Goal: Navigation & Orientation: Find specific page/section

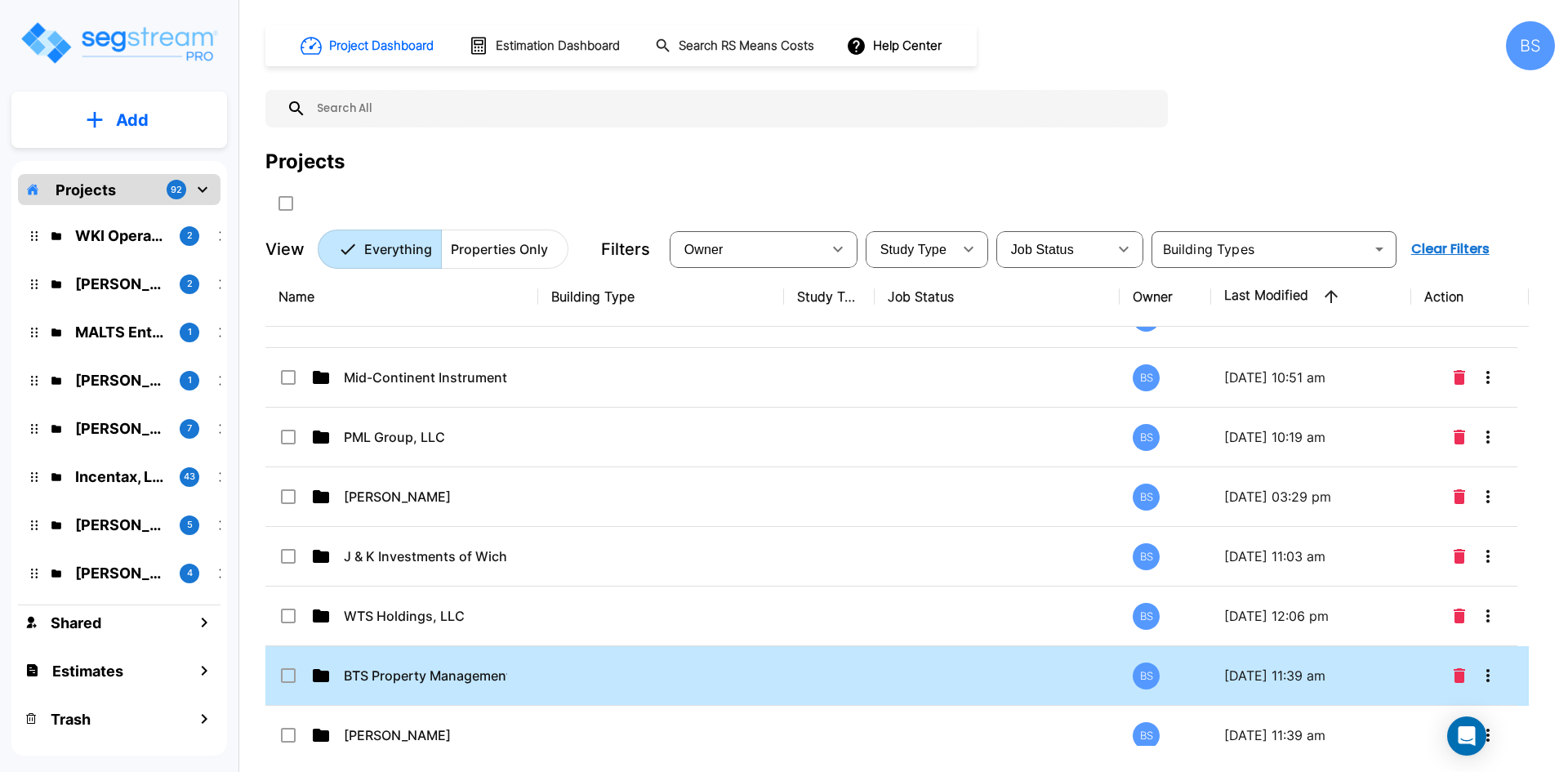
scroll to position [1389, 0]
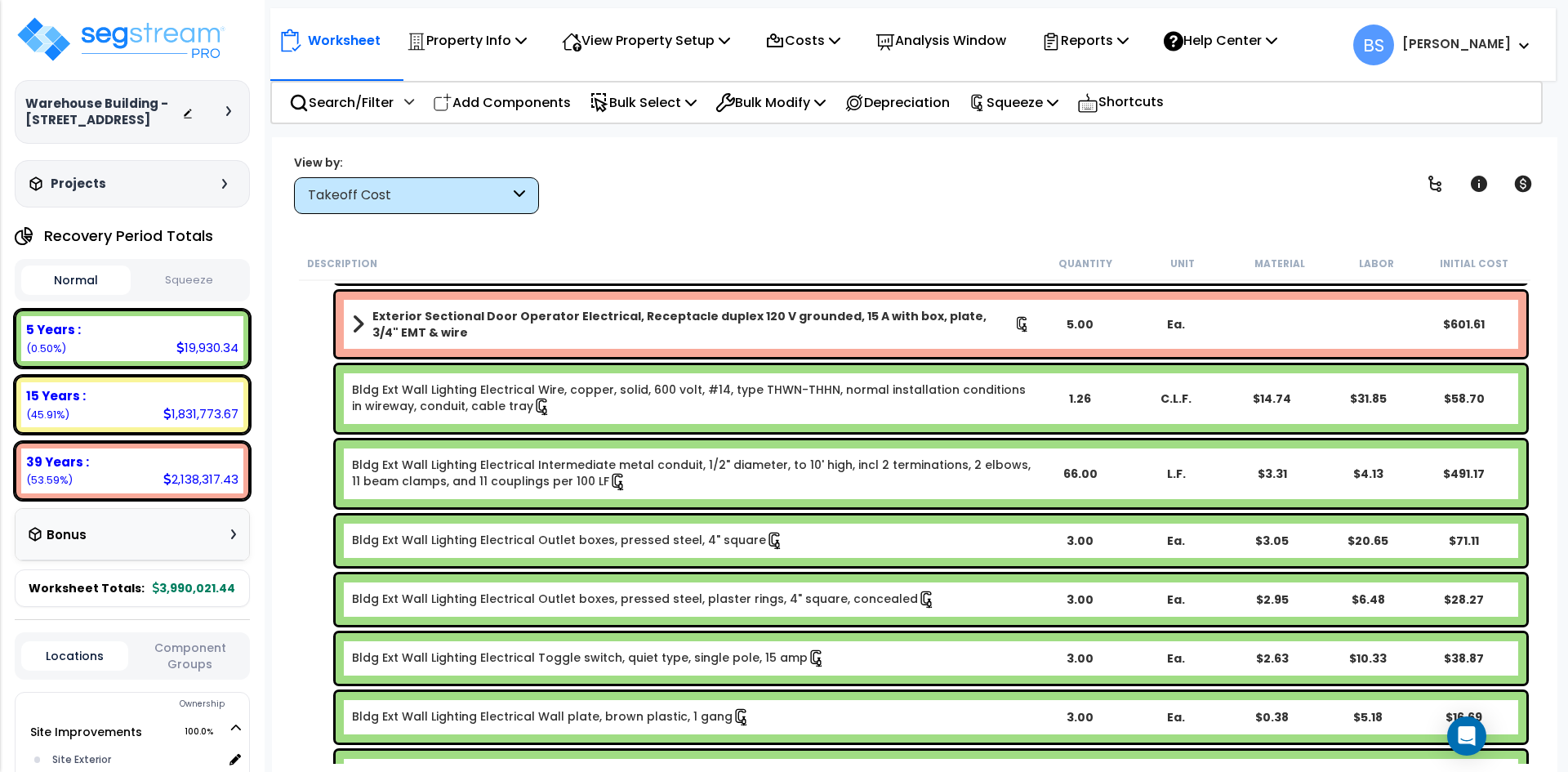
scroll to position [1226, 0]
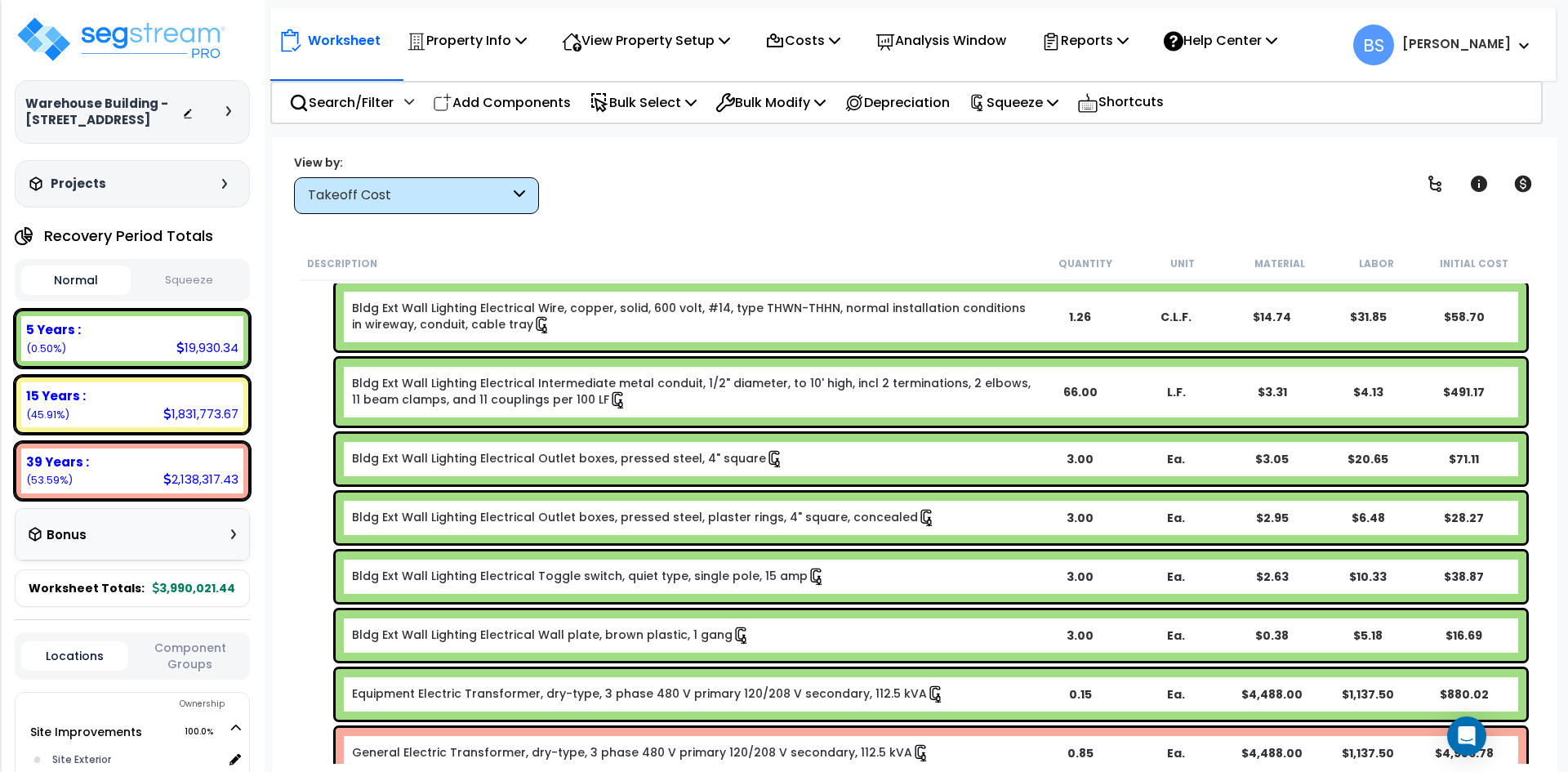
click at [288, 492] on div "Description Quantity Unit Material Labor Initial Cost Bldg Fine grading, fine g…" at bounding box center [915, 505] width 1253 height 518
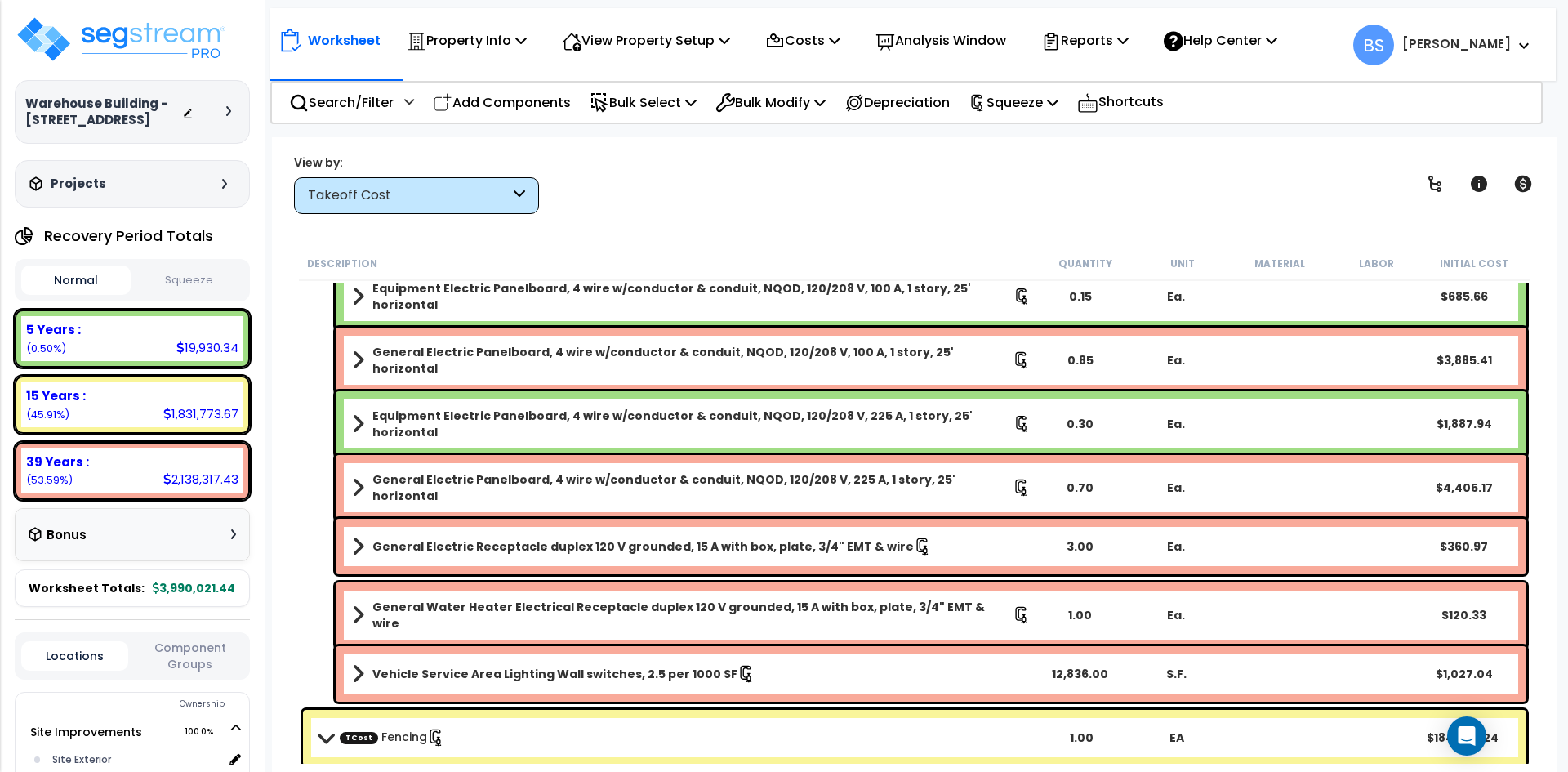
scroll to position [2207, 0]
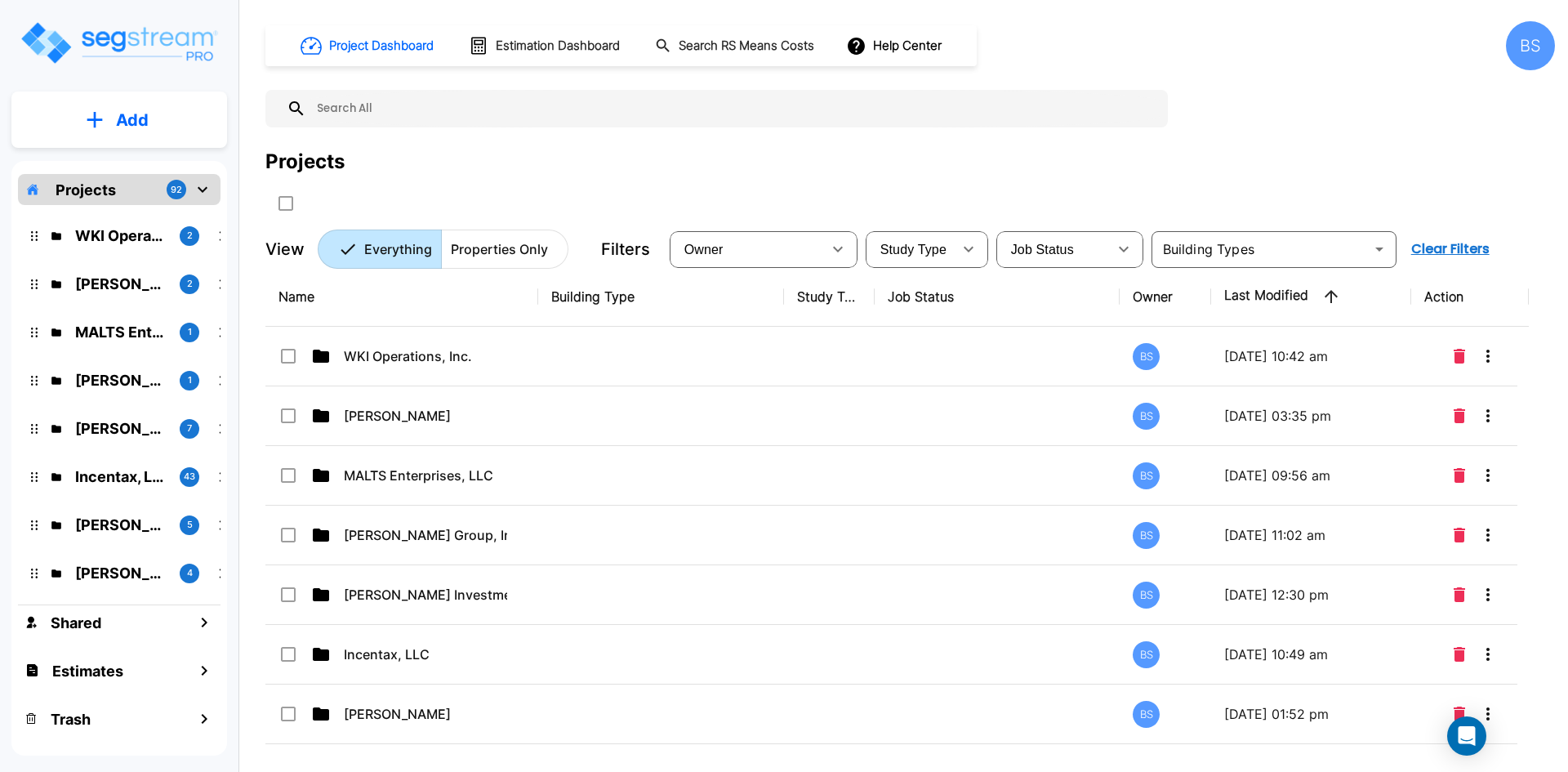
scroll to position [1389, 0]
